Goal: Task Accomplishment & Management: Complete application form

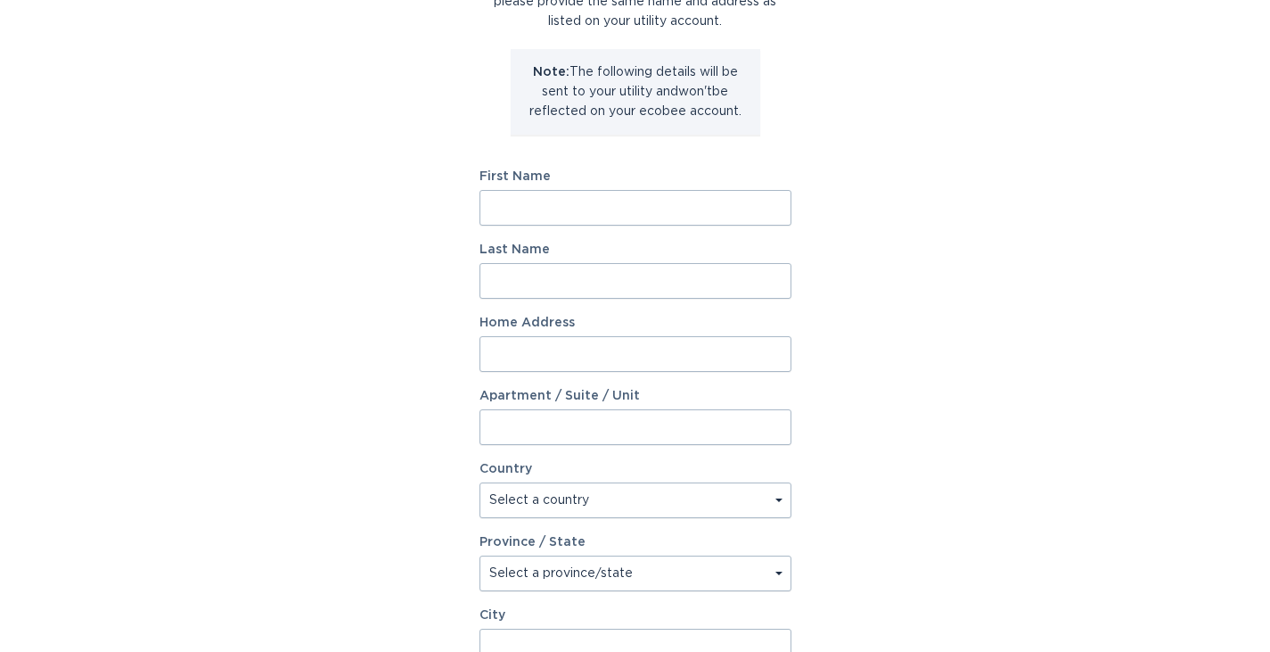
scroll to position [165, 0]
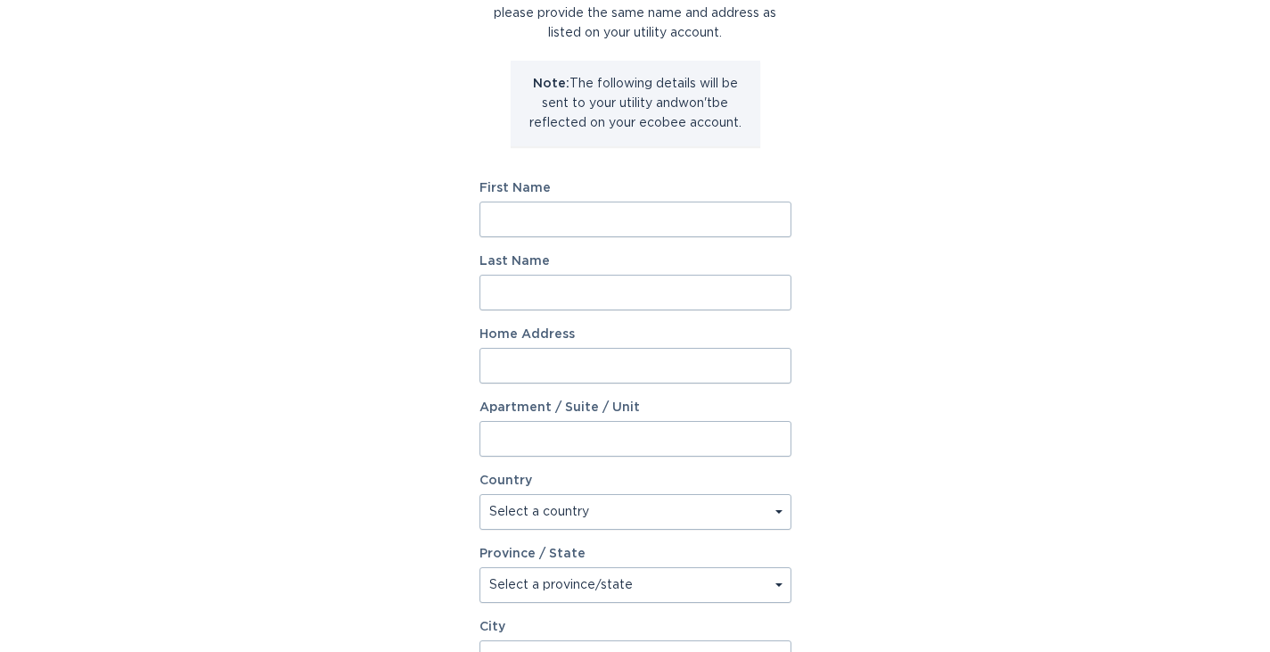
click at [652, 221] on input "First Name" at bounding box center [636, 219] width 312 height 36
type input "CARLOS"
type input "CORTEZ"
type input "3606 Santa Lucia St"
select select "US"
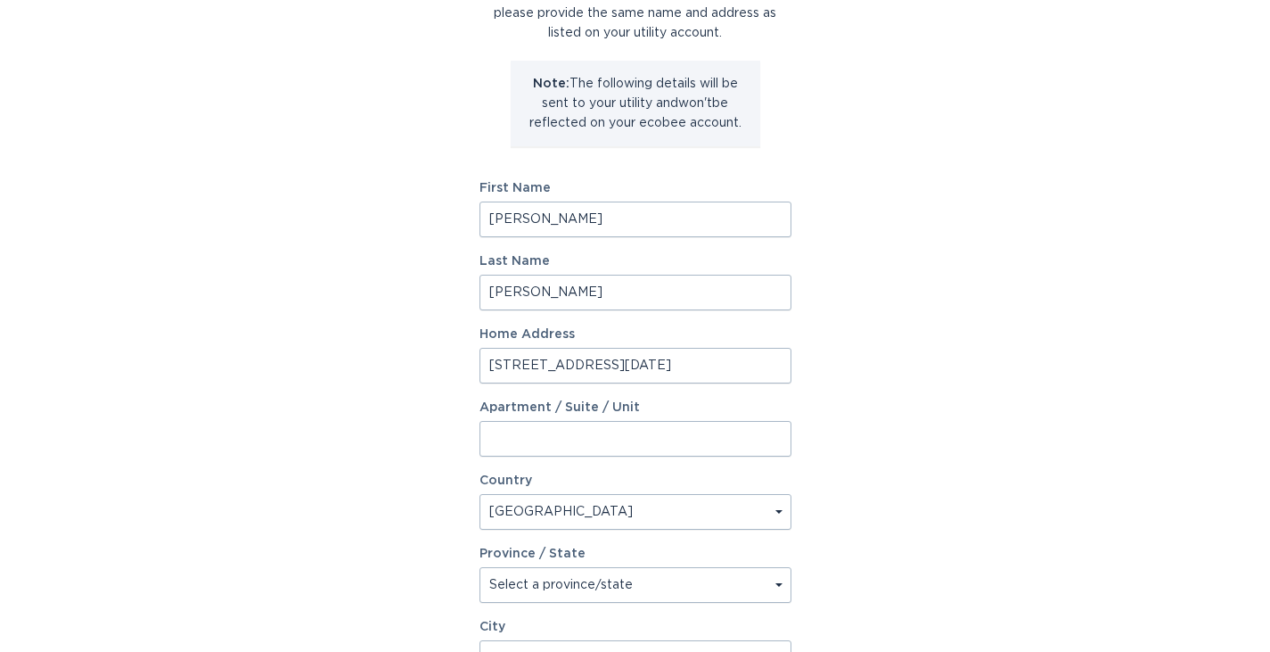
type input "Mission"
type input "78572"
select select "TX"
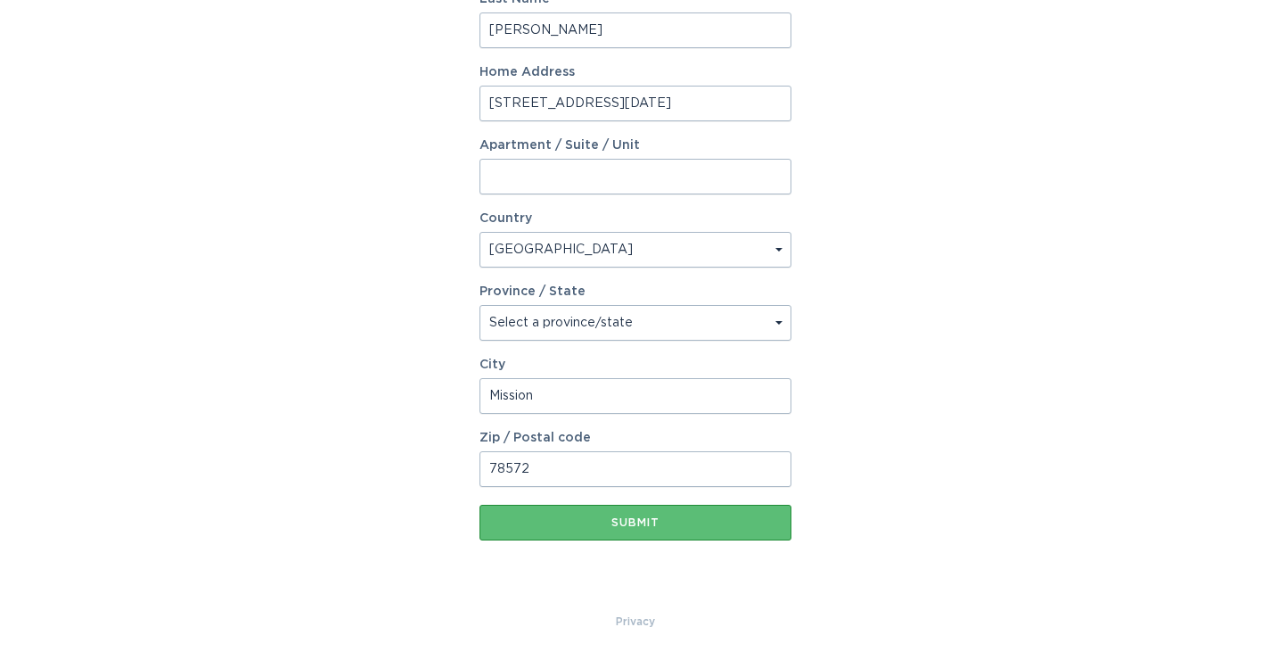
scroll to position [433, 0]
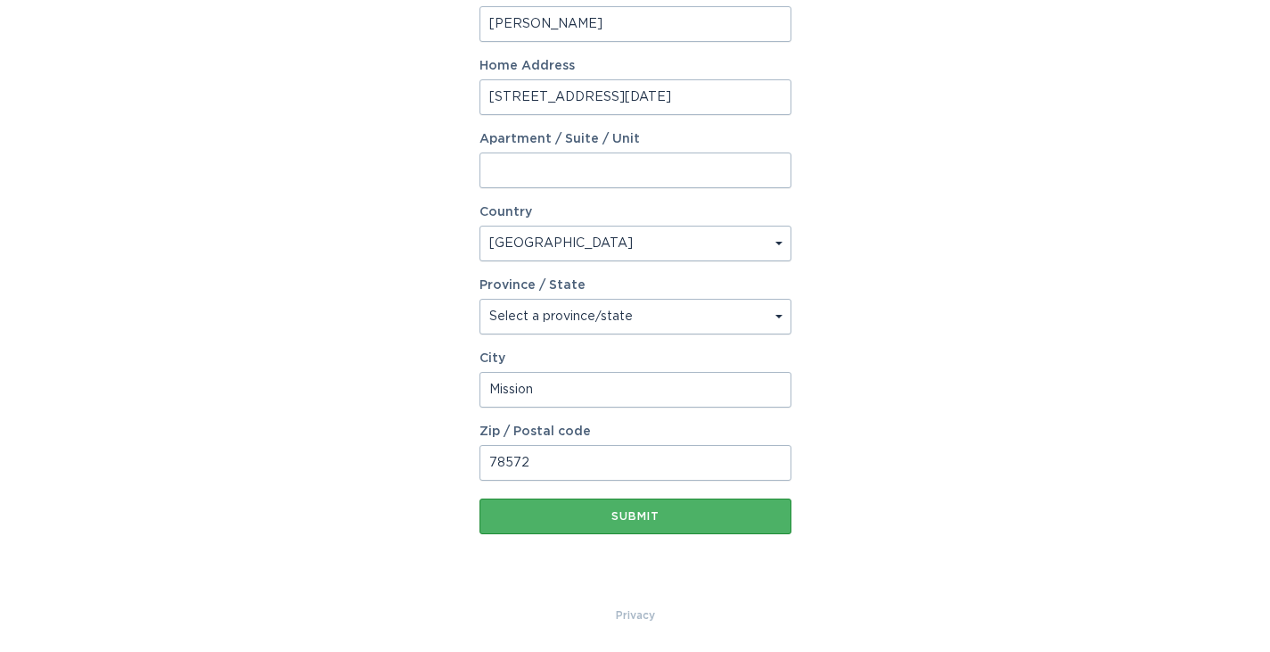
click at [655, 511] on div "Submit" at bounding box center [635, 516] width 294 height 11
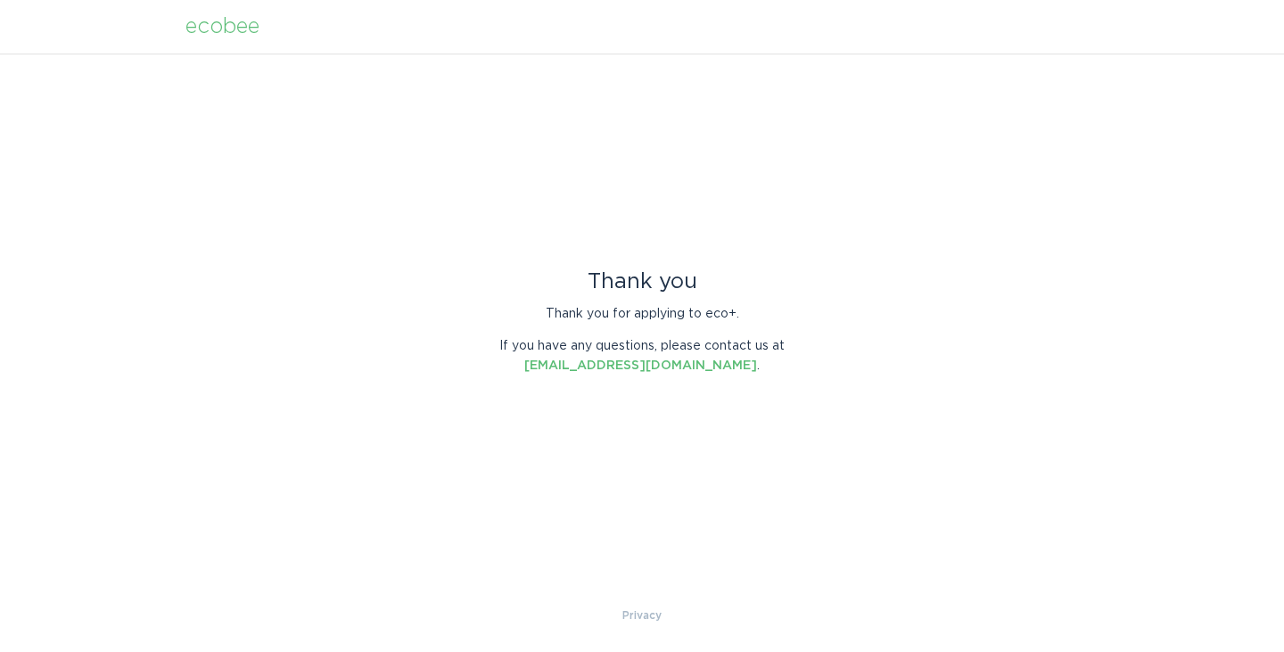
click at [419, 245] on div "Thank you Thank you for applying to eco+. If you have any questions, please con…" at bounding box center [642, 329] width 1284 height 552
